Goal: Task Accomplishment & Management: Complete application form

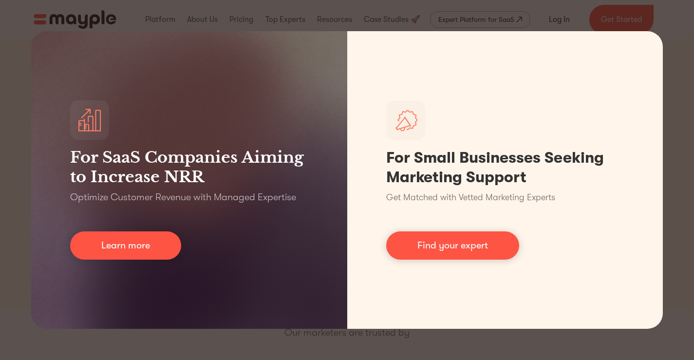
click at [676, 107] on div "For SaaS Companies Aiming to Increase NRR Optimize Customer Revenue with Manage…" at bounding box center [347, 180] width 694 height 360
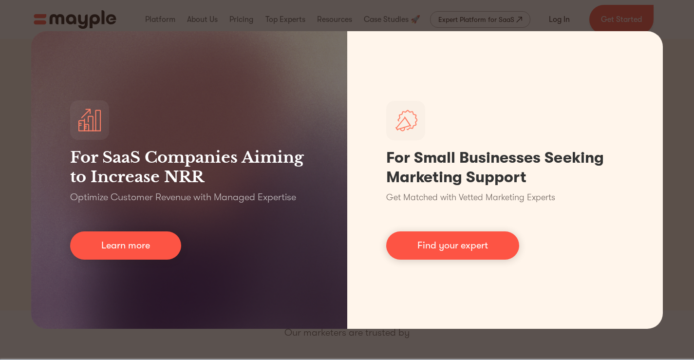
click at [668, 8] on div "For SaaS Companies Aiming to Increase NRR Optimize Customer Revenue with Manage…" at bounding box center [347, 180] width 694 height 360
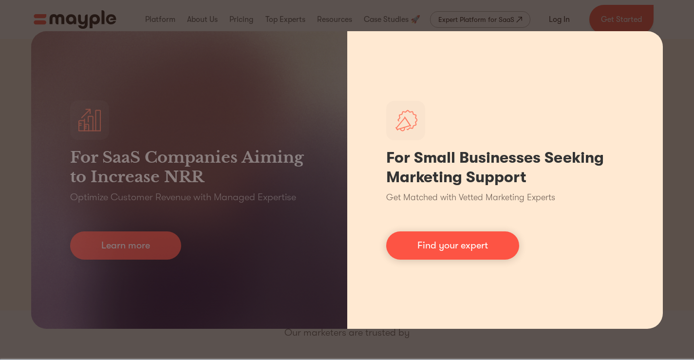
click at [657, 40] on div "For Small Businesses Seeking Marketing Support Get Matched with Vetted Marketin…" at bounding box center [505, 180] width 316 height 298
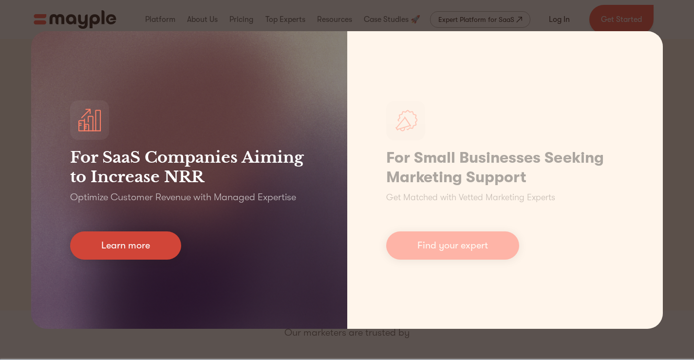
click at [153, 252] on link "Learn more" at bounding box center [125, 245] width 111 height 28
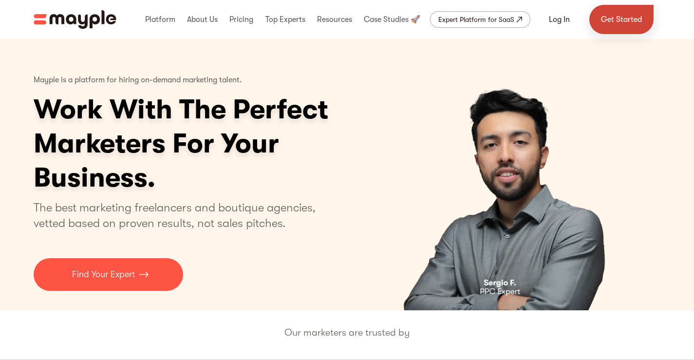
click at [623, 26] on link "Get Started" at bounding box center [622, 19] width 64 height 29
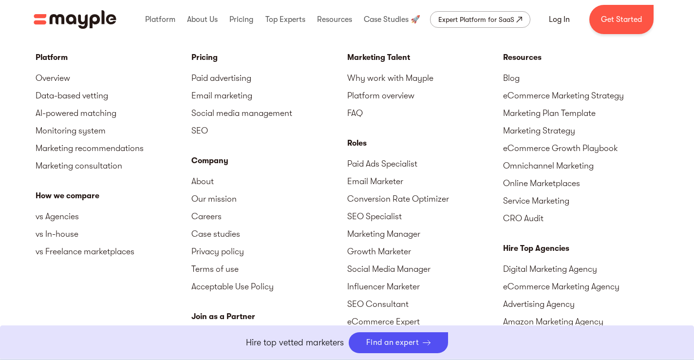
scroll to position [4478, 0]
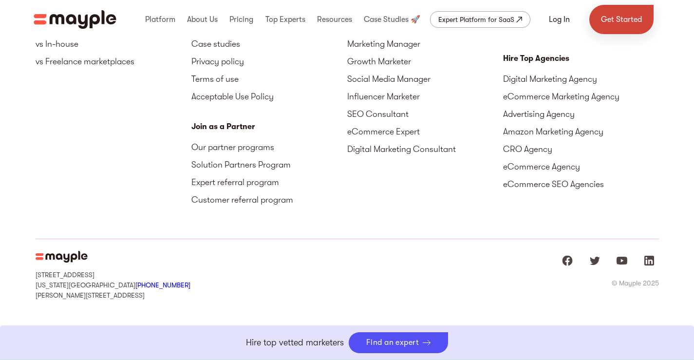
click at [620, 23] on link "Get Started" at bounding box center [622, 19] width 64 height 29
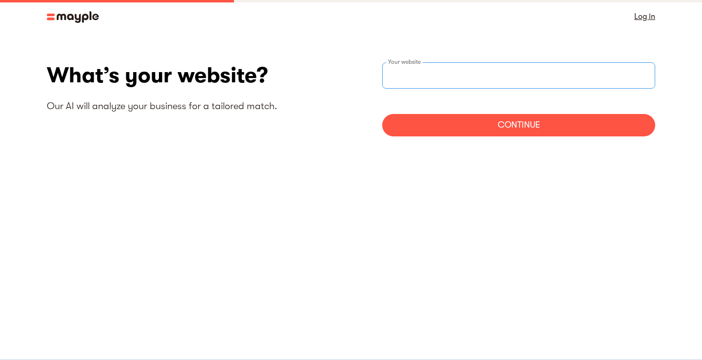
click at [415, 72] on div "Your website" at bounding box center [518, 75] width 273 height 26
click at [423, 81] on input "websiteStep" at bounding box center [518, 75] width 273 height 26
click at [419, 82] on input "websiteStep" at bounding box center [518, 75] width 273 height 26
click at [404, 80] on input "websiteStep" at bounding box center [518, 75] width 273 height 26
click at [519, 124] on div "Continue" at bounding box center [518, 125] width 273 height 22
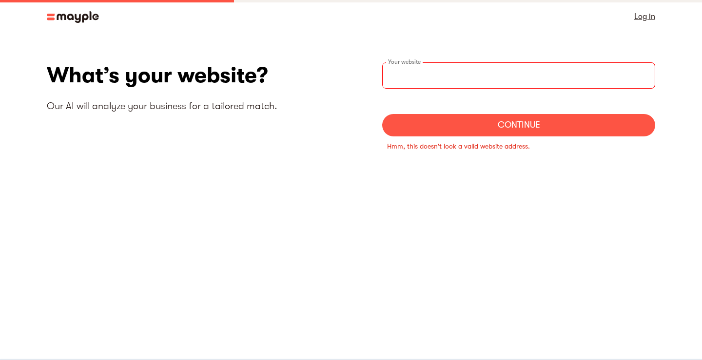
click at [436, 78] on input "websiteStep" at bounding box center [518, 75] width 273 height 26
click at [420, 74] on input "websiteStep" at bounding box center [518, 75] width 273 height 26
click at [641, 19] on link "Log in" at bounding box center [644, 17] width 21 height 14
